Goal: Information Seeking & Learning: Learn about a topic

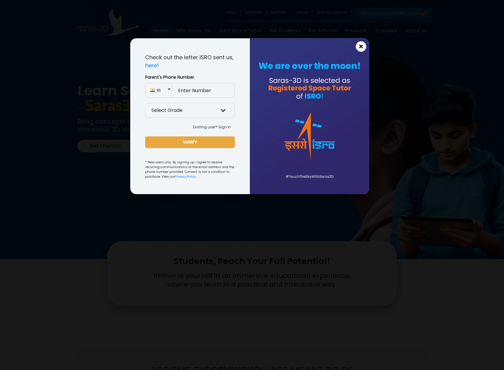
click at [362, 47] on span "×" at bounding box center [361, 47] width 5 height 8
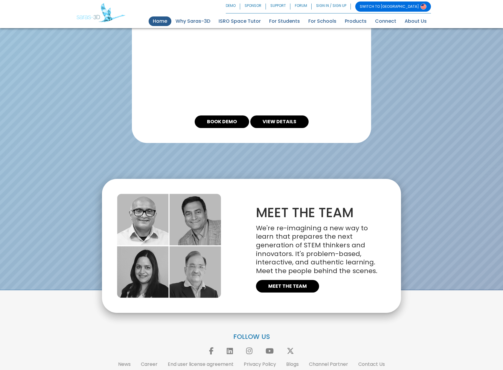
scroll to position [1307, 0]
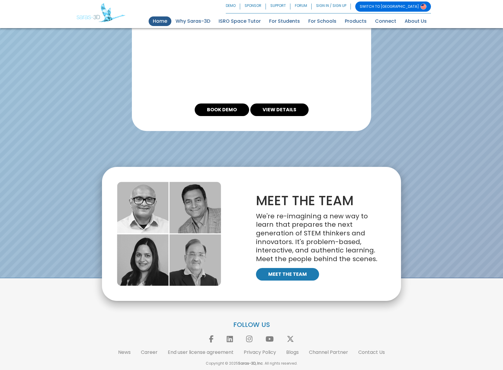
click at [297, 270] on link "MEET THE TEAM" at bounding box center [287, 274] width 63 height 13
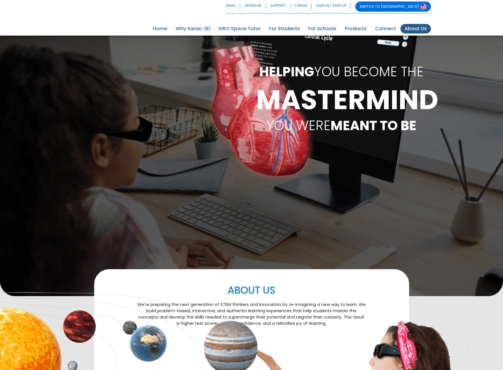
scroll to position [473, 0]
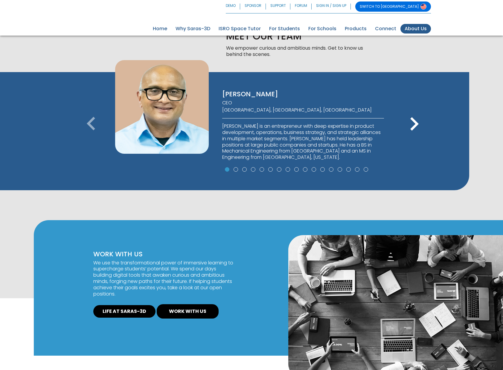
click at [413, 121] on icon "keyboard_arrow_right" at bounding box center [414, 124] width 27 height 27
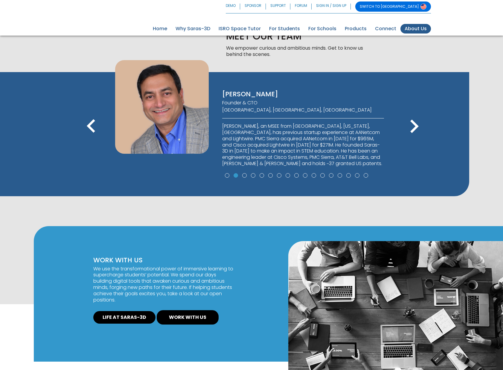
click at [413, 121] on icon "keyboard_arrow_right" at bounding box center [414, 126] width 27 height 27
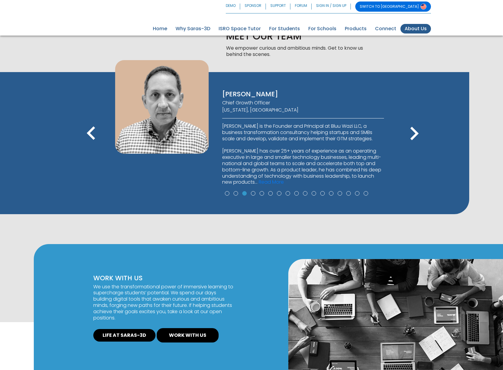
click at [413, 121] on icon "keyboard_arrow_right" at bounding box center [414, 133] width 27 height 27
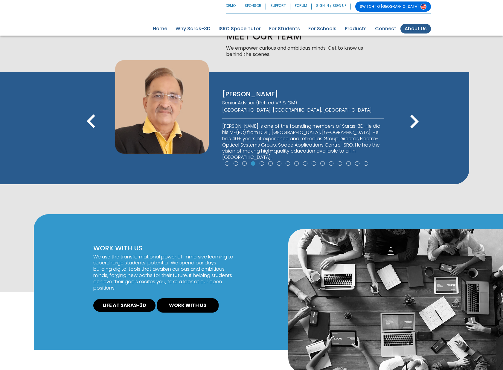
click at [412, 121] on icon "keyboard_arrow_right" at bounding box center [414, 121] width 27 height 27
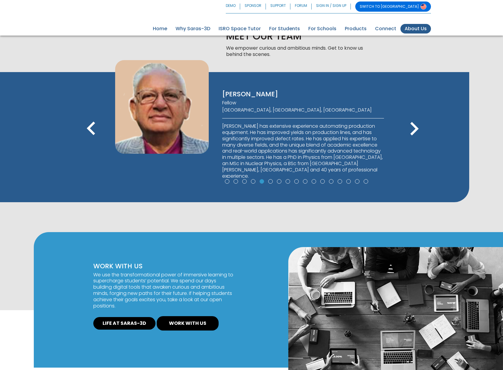
click at [412, 121] on icon "keyboard_arrow_right" at bounding box center [414, 128] width 27 height 27
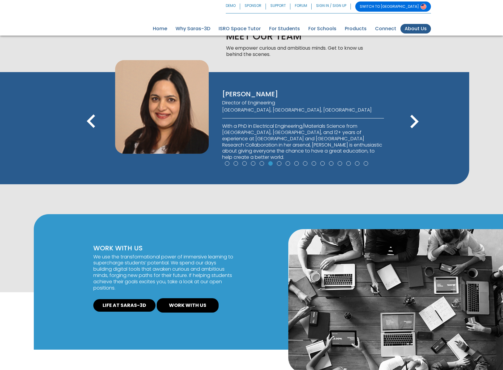
click at [412, 121] on icon "keyboard_arrow_right" at bounding box center [414, 121] width 27 height 27
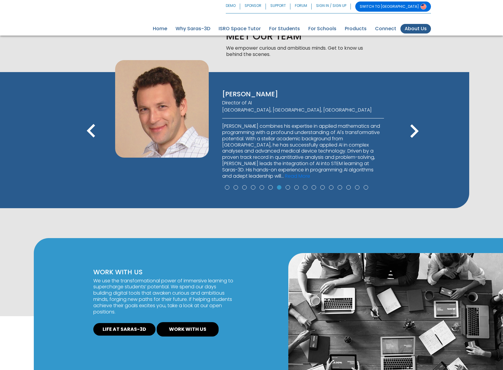
click at [412, 121] on icon "keyboard_arrow_right" at bounding box center [414, 131] width 27 height 27
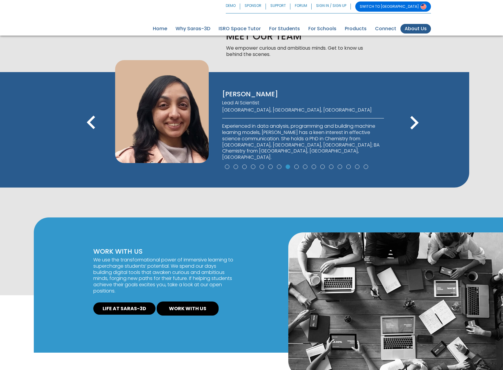
click at [412, 121] on icon "keyboard_arrow_right" at bounding box center [414, 122] width 27 height 27
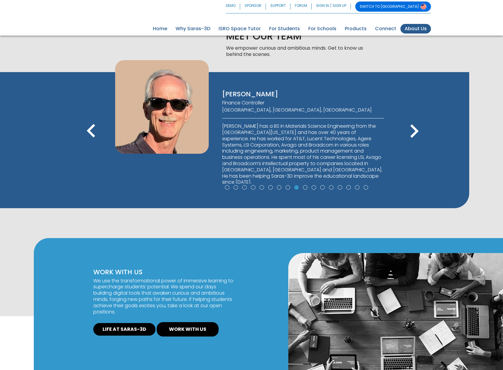
click at [412, 121] on icon "keyboard_arrow_right" at bounding box center [414, 131] width 27 height 27
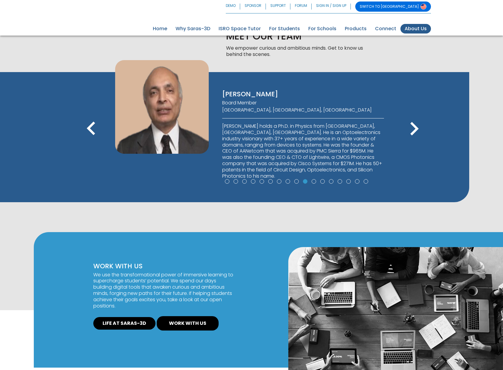
click at [412, 121] on icon "keyboard_arrow_right" at bounding box center [414, 128] width 27 height 27
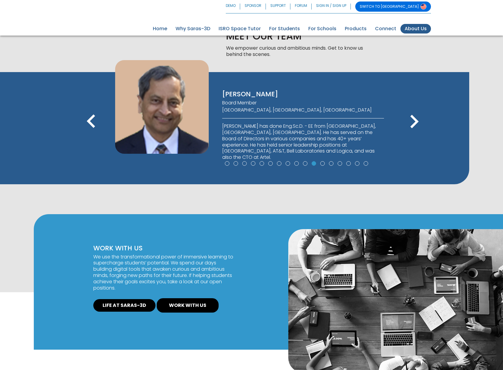
click at [412, 121] on icon "keyboard_arrow_right" at bounding box center [414, 121] width 27 height 27
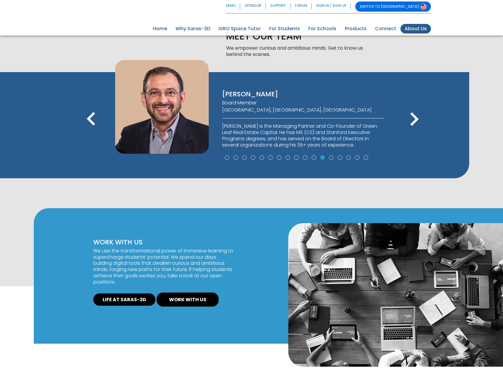
click at [412, 121] on icon "keyboard_arrow_right" at bounding box center [414, 119] width 27 height 27
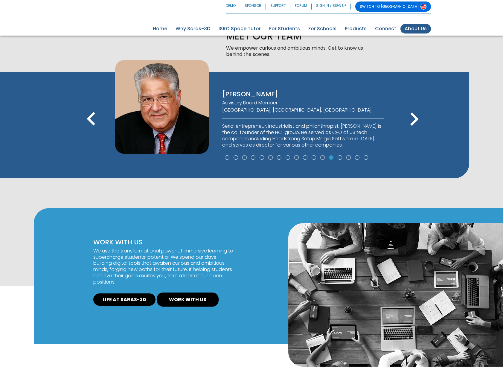
click at [414, 117] on icon "keyboard_arrow_right" at bounding box center [414, 119] width 27 height 27
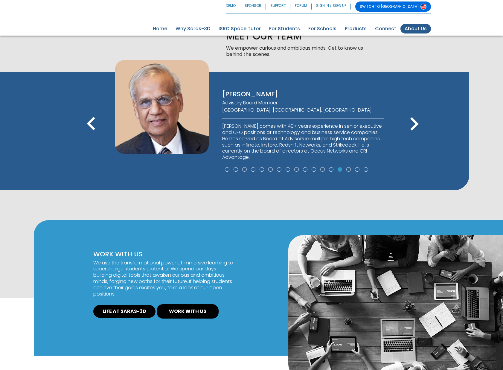
click at [414, 117] on icon "keyboard_arrow_right" at bounding box center [414, 124] width 27 height 27
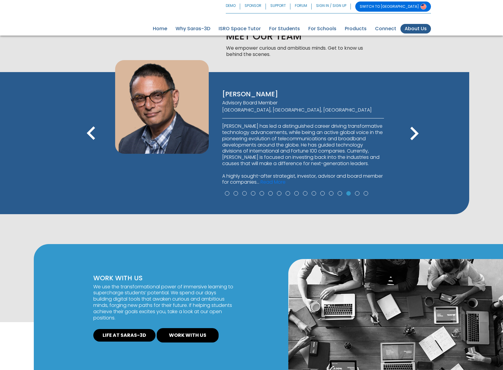
click at [414, 117] on div "VIJAY ALBUQUERQUE CEO San Francisco Bay Area, CA, USA BIPIN DAMA Founder & CTO …" at bounding box center [234, 143] width 469 height 142
click at [412, 132] on icon "keyboard_arrow_right" at bounding box center [414, 133] width 27 height 27
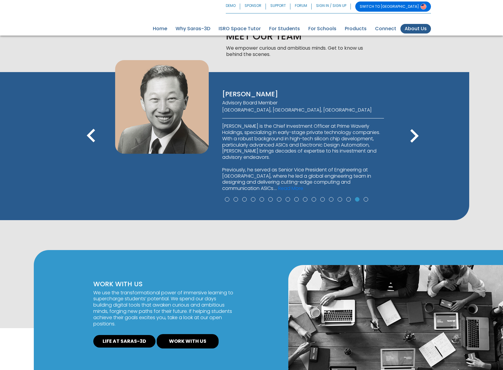
click at [412, 134] on icon "keyboard_arrow_right" at bounding box center [414, 136] width 27 height 27
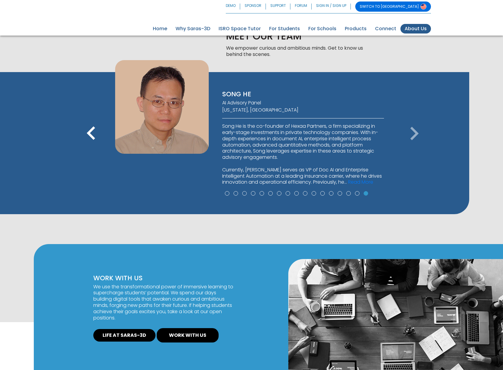
click at [412, 134] on icon "keyboard_arrow_right" at bounding box center [414, 133] width 27 height 27
click at [415, 131] on icon "keyboard_arrow_right" at bounding box center [414, 133] width 27 height 27
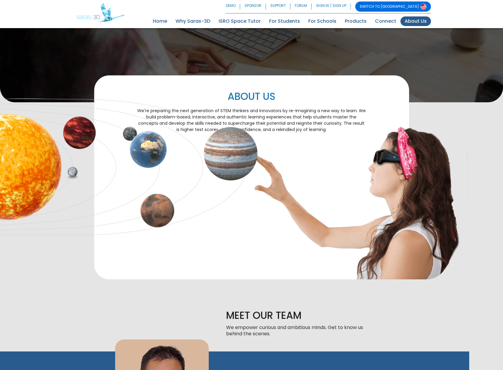
scroll to position [0, 0]
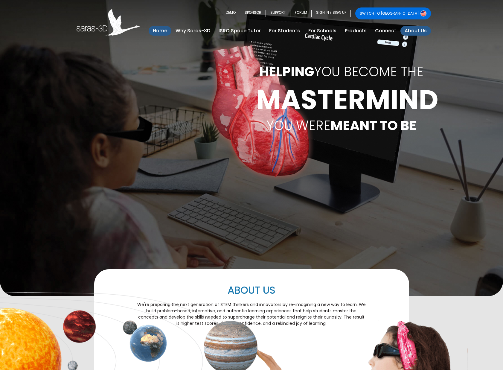
click at [166, 28] on link "Home (current)" at bounding box center [160, 31] width 23 height 10
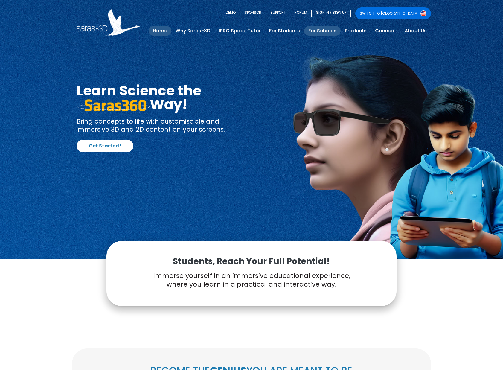
click at [327, 29] on link "For Schools" at bounding box center [322, 31] width 36 height 10
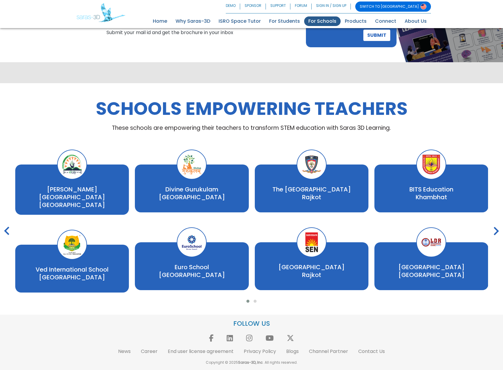
scroll to position [1059, 0]
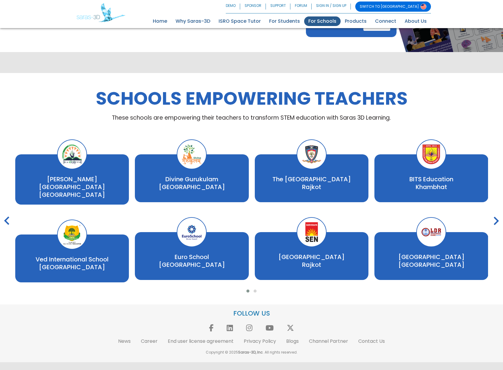
click at [496, 217] on icon "keyboard_arrow_right" at bounding box center [496, 221] width 17 height 17
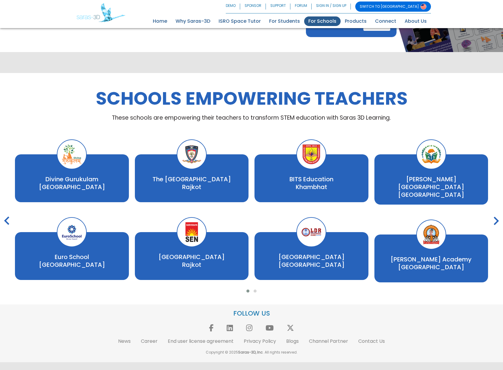
click at [496, 217] on icon "keyboard_arrow_right" at bounding box center [496, 221] width 17 height 17
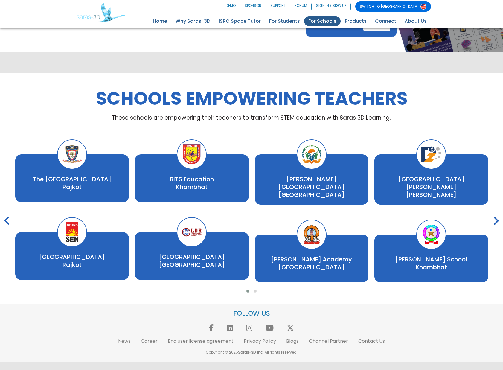
click at [496, 217] on icon "keyboard_arrow_right" at bounding box center [496, 221] width 17 height 17
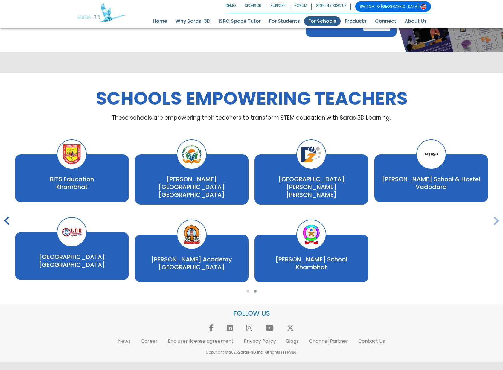
click at [495, 217] on icon "keyboard_arrow_right" at bounding box center [496, 221] width 17 height 17
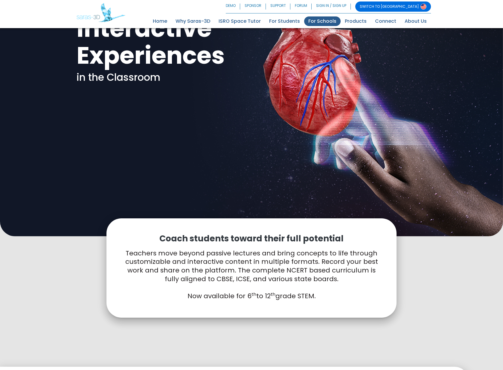
scroll to position [0, 0]
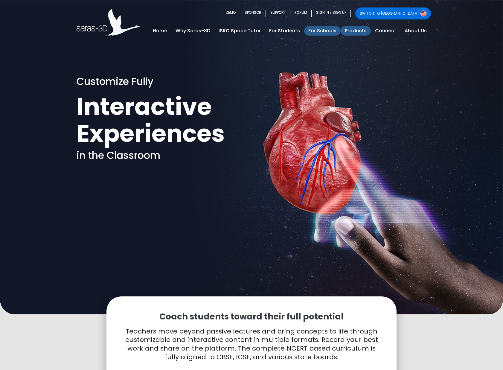
click at [361, 30] on link "Products" at bounding box center [356, 31] width 30 height 10
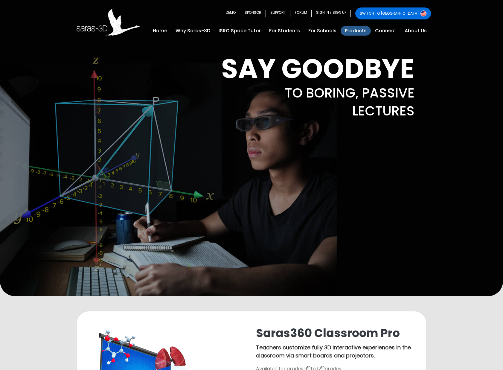
click at [414, 12] on link "SWITCH TO [GEOGRAPHIC_DATA]" at bounding box center [393, 13] width 76 height 12
